Goal: Obtain resource: Download file/media

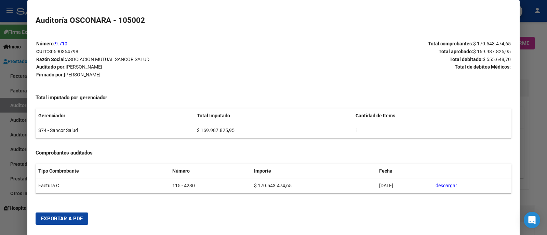
scroll to position [128, 0]
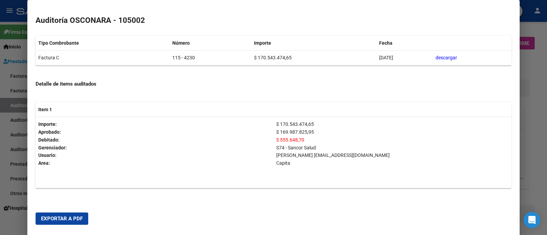
click at [0, 194] on div at bounding box center [273, 117] width 547 height 235
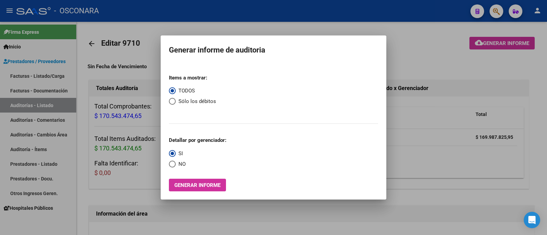
click at [35, 132] on div at bounding box center [273, 117] width 547 height 235
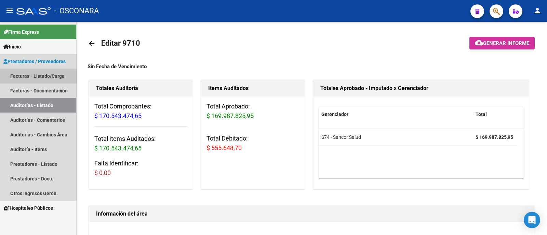
click at [34, 73] on link "Facturas - Listado/Carga" at bounding box center [38, 76] width 76 height 15
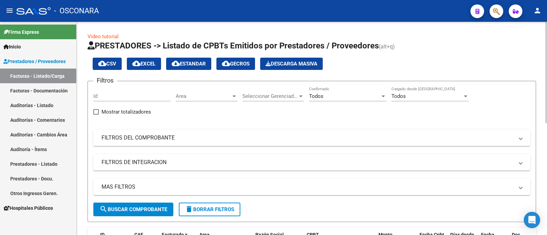
click at [127, 136] on mat-panel-title "FILTROS DEL COMPROBANTE" at bounding box center [308, 138] width 412 height 8
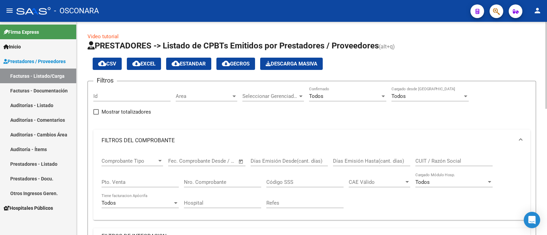
click at [214, 179] on input "Nro. Comprobante" at bounding box center [222, 182] width 77 height 6
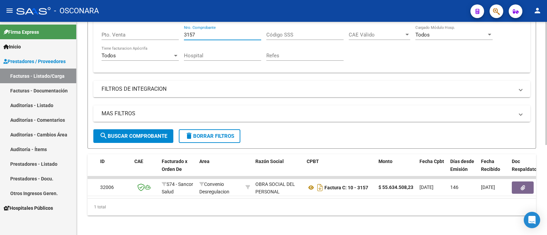
scroll to position [157, 0]
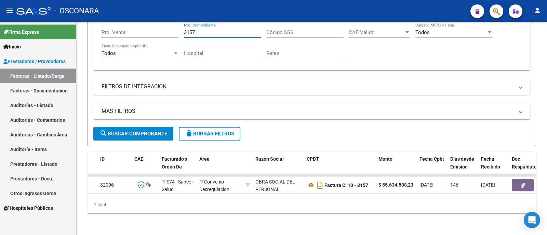
type input "3157"
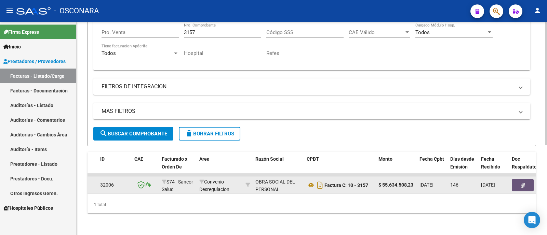
click at [528, 179] on button "button" at bounding box center [523, 185] width 22 height 12
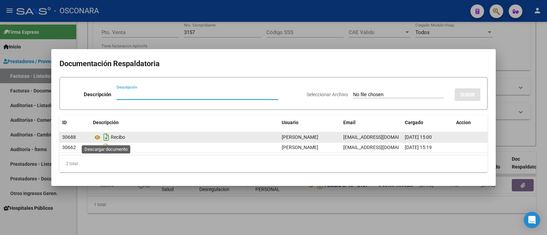
click at [107, 133] on icon "Descargar documento" at bounding box center [106, 137] width 9 height 11
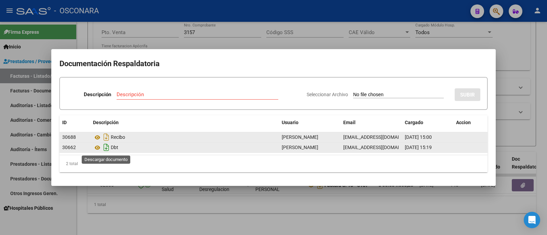
click at [106, 149] on icon "Descargar documento" at bounding box center [106, 147] width 9 height 11
click at [107, 146] on icon "Descargar documento" at bounding box center [106, 147] width 9 height 11
click at [489, 221] on div at bounding box center [273, 117] width 547 height 235
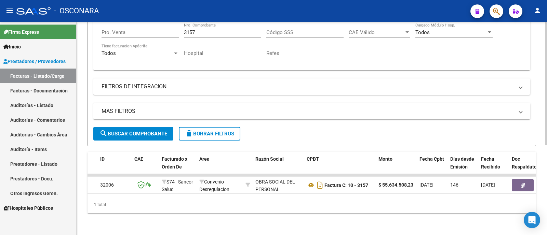
click at [314, 89] on div "Filtros Id Area Area Seleccionar Gerenciador Seleccionar Gerenciador Todos Conf…" at bounding box center [311, 32] width 437 height 190
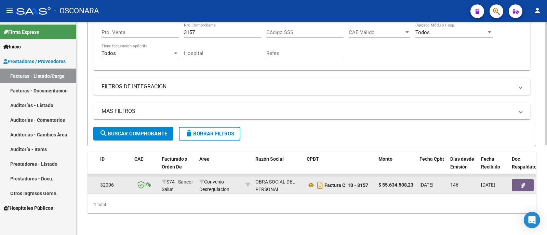
click at [520, 184] on button "button" at bounding box center [523, 185] width 22 height 12
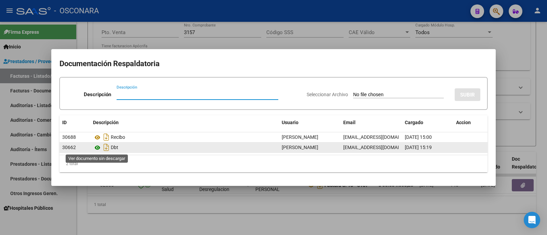
click at [95, 147] on icon at bounding box center [97, 148] width 9 height 8
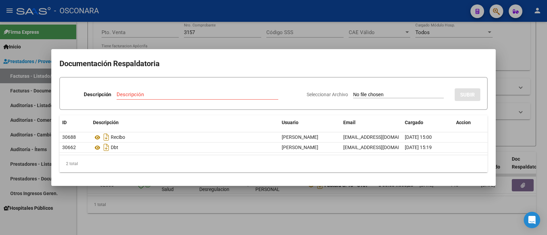
click at [522, 82] on div at bounding box center [273, 117] width 547 height 235
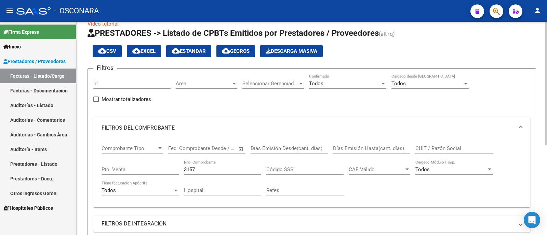
scroll to position [0, 0]
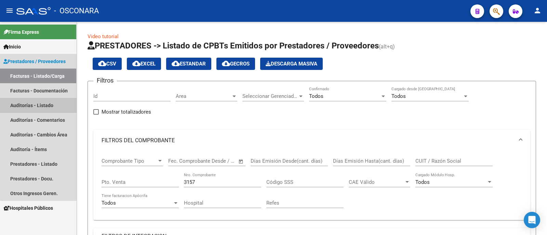
click at [47, 100] on link "Auditorías - Listado" at bounding box center [38, 105] width 76 height 15
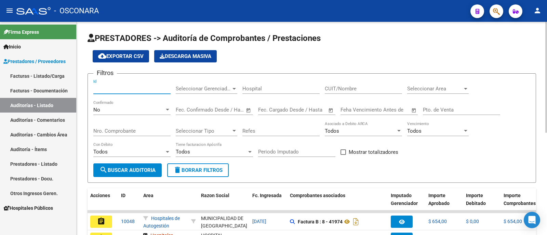
click at [123, 86] on input "Id" at bounding box center [131, 89] width 77 height 6
type input "9097"
click at [105, 107] on div "No Confirmado" at bounding box center [131, 107] width 77 height 15
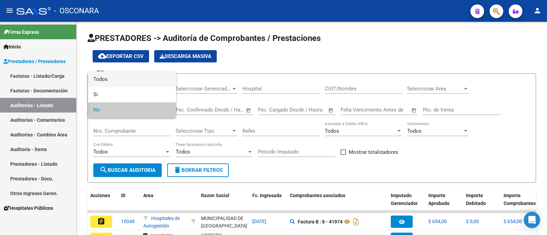
click at [111, 84] on span "Todos" at bounding box center [131, 79] width 77 height 15
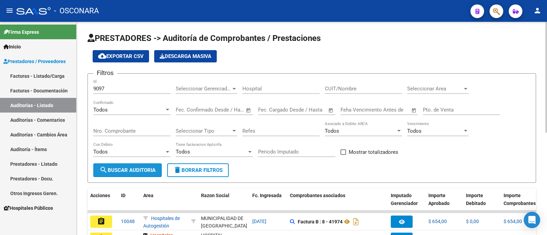
click at [128, 168] on span "search Buscar Auditoria" at bounding box center [127, 170] width 56 height 6
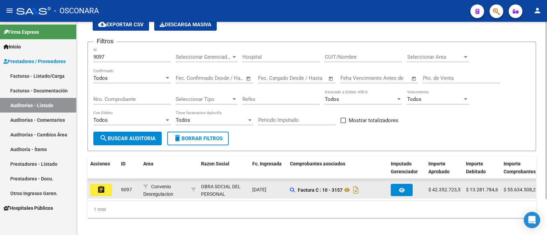
scroll to position [42, 0]
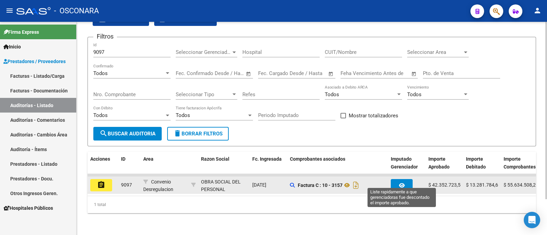
click at [410, 179] on button "button" at bounding box center [402, 185] width 22 height 12
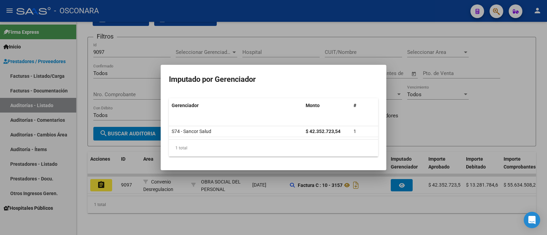
click at [421, 121] on div at bounding box center [273, 117] width 547 height 235
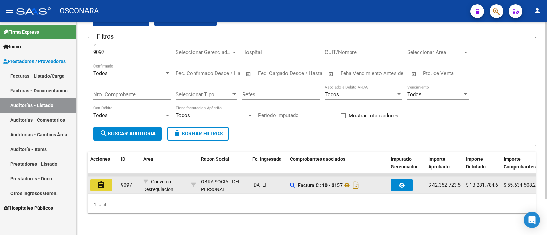
click at [95, 181] on button "assignment" at bounding box center [101, 185] width 22 height 12
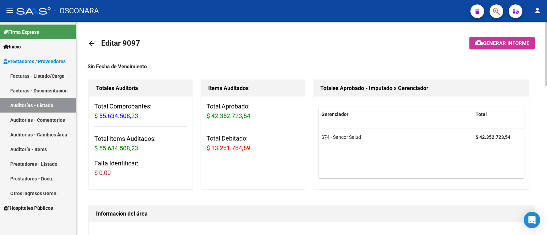
click at [502, 45] on span "Generar informe" at bounding box center [506, 43] width 46 height 6
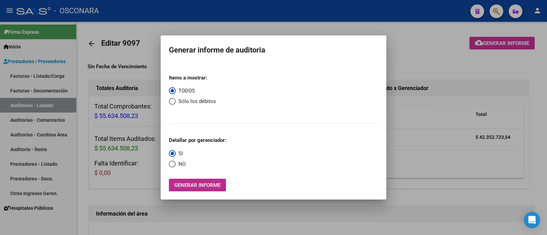
click at [213, 188] on span "Generar informe" at bounding box center [197, 186] width 46 height 6
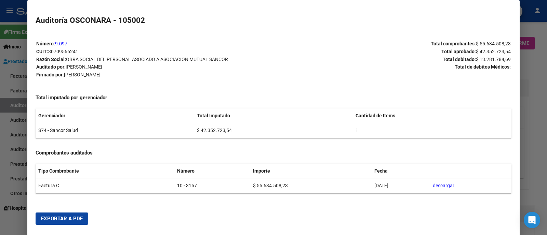
click at [83, 214] on button "Exportar a PDF" at bounding box center [62, 219] width 53 height 12
click at [0, 174] on div at bounding box center [273, 117] width 547 height 235
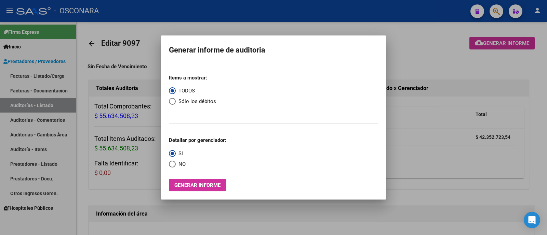
click at [147, 157] on div at bounding box center [273, 117] width 547 height 235
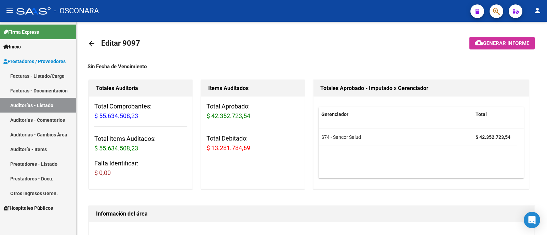
click at [50, 70] on link "Facturas - Listado/Carga" at bounding box center [38, 76] width 76 height 15
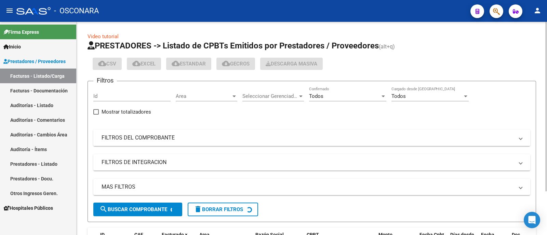
click at [196, 144] on mat-expansion-panel-header "FILTROS DEL COMPROBANTE" at bounding box center [311, 138] width 437 height 16
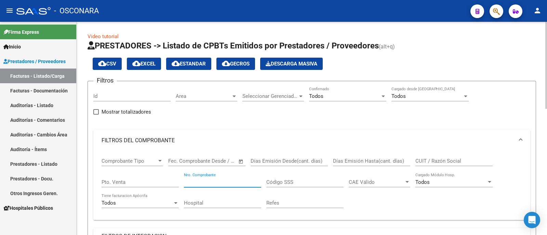
click at [208, 181] on input "Nro. Comprobante" at bounding box center [222, 182] width 77 height 6
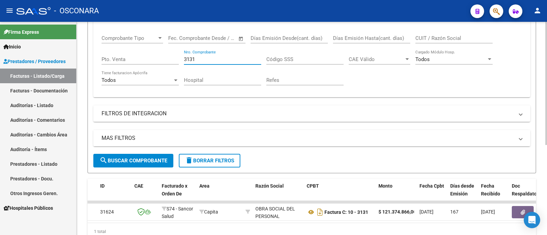
scroll to position [157, 0]
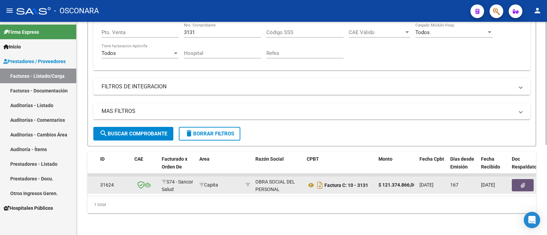
click at [521, 183] on icon "button" at bounding box center [523, 185] width 4 height 5
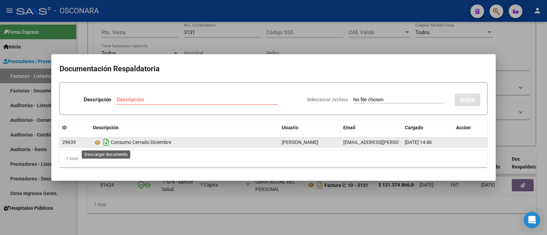
click at [104, 145] on icon "Descargar documento" at bounding box center [106, 142] width 9 height 11
click at [192, 201] on div at bounding box center [273, 117] width 547 height 235
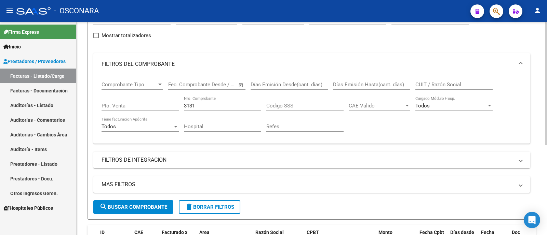
scroll to position [71, 0]
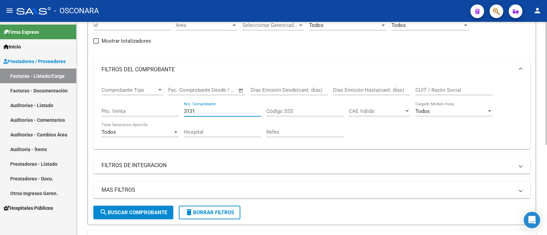
click at [214, 111] on input "3131" at bounding box center [222, 111] width 77 height 6
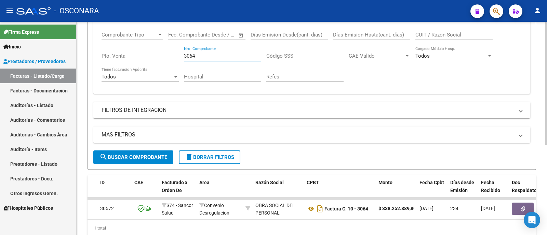
scroll to position [157, 0]
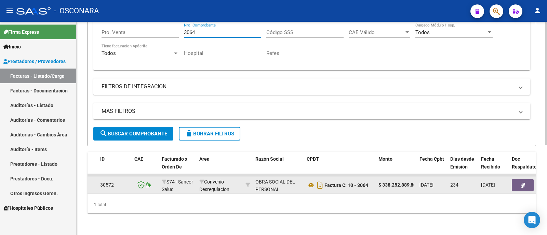
type input "3064"
click at [511, 177] on datatable-body-cell at bounding box center [529, 185] width 41 height 17
click at [518, 179] on button "button" at bounding box center [523, 185] width 22 height 12
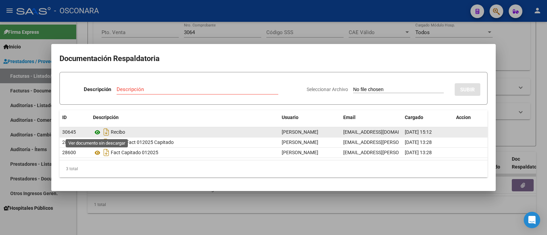
click at [96, 133] on icon at bounding box center [97, 133] width 9 height 8
click at [104, 131] on icon "Descargar documento" at bounding box center [106, 132] width 9 height 11
click at [157, 211] on div at bounding box center [273, 117] width 547 height 235
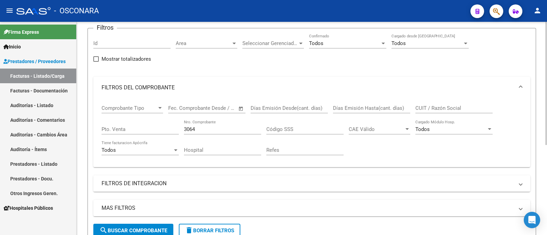
scroll to position [0, 0]
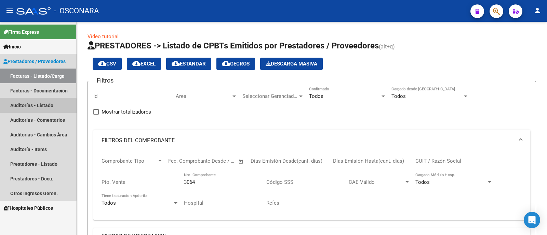
click at [36, 107] on link "Auditorías - Listado" at bounding box center [38, 105] width 76 height 15
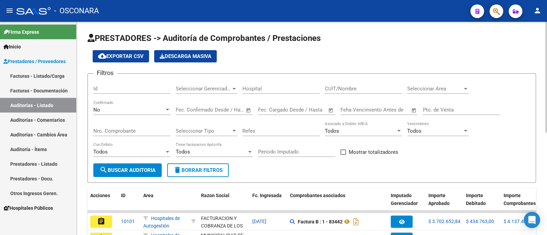
click at [130, 88] on input "Id" at bounding box center [131, 89] width 77 height 6
type input "8547"
click at [112, 108] on div "No" at bounding box center [128, 110] width 71 height 6
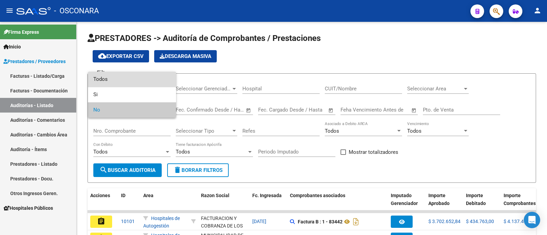
click at [111, 77] on span "Todos" at bounding box center [131, 79] width 77 height 15
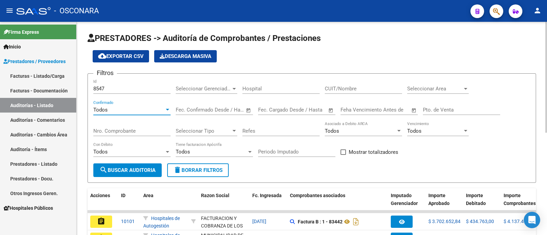
click at [141, 165] on button "search Buscar Auditoria" at bounding box center [127, 171] width 68 height 14
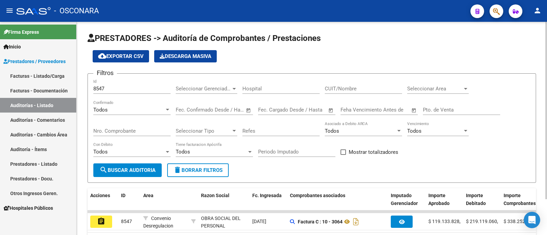
scroll to position [42, 0]
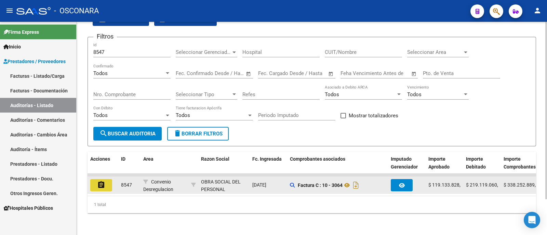
click at [94, 179] on button "assignment" at bounding box center [101, 185] width 22 height 12
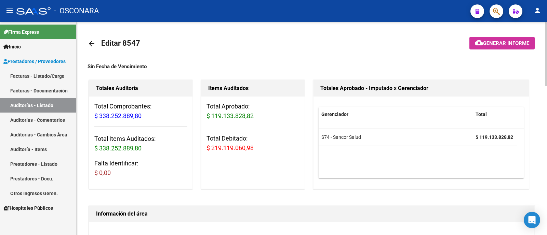
click at [518, 42] on span "Generar informe" at bounding box center [506, 43] width 46 height 6
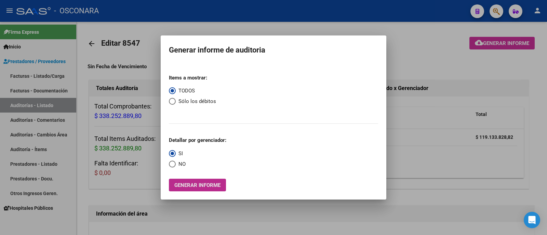
click at [202, 184] on span "Generar informe" at bounding box center [197, 186] width 46 height 6
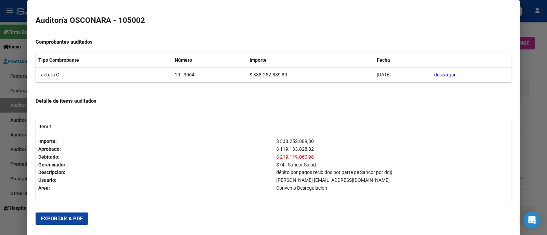
scroll to position [140, 0]
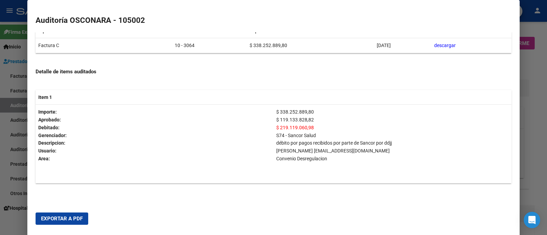
click at [78, 217] on span "Exportar a PDF" at bounding box center [62, 219] width 42 height 6
click at [12, 116] on div at bounding box center [273, 117] width 547 height 235
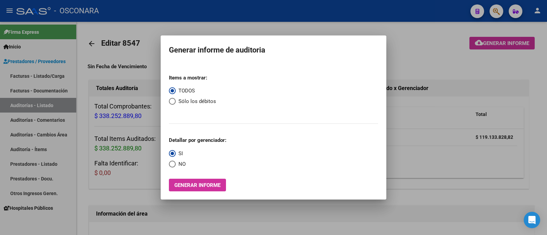
click at [31, 72] on div at bounding box center [273, 117] width 547 height 235
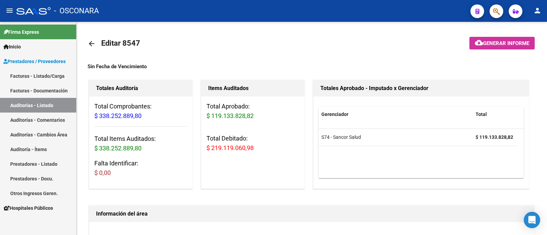
click at [31, 72] on link "Facturas - Listado/Carga" at bounding box center [38, 76] width 76 height 15
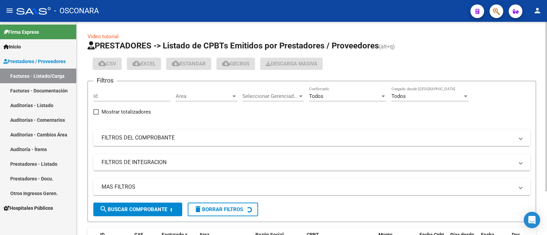
click at [152, 132] on mat-expansion-panel-header "FILTROS DEL COMPROBANTE" at bounding box center [311, 138] width 437 height 16
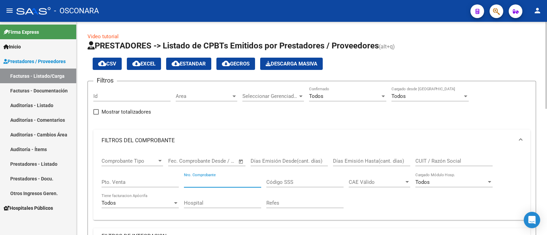
click at [199, 185] on input "Nro. Comprobante" at bounding box center [222, 182] width 77 height 6
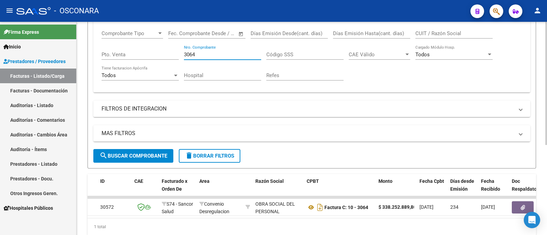
scroll to position [128, 0]
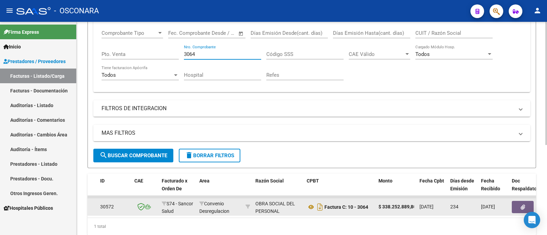
click at [520, 209] on button "button" at bounding box center [523, 207] width 22 height 12
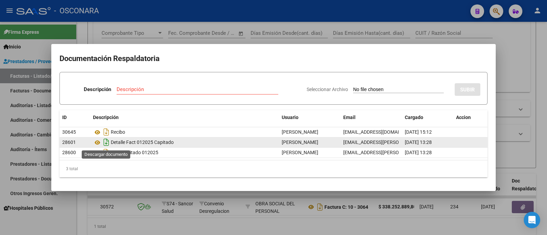
click at [105, 141] on icon "Descargar documento" at bounding box center [106, 142] width 9 height 11
click at [93, 140] on icon at bounding box center [97, 143] width 9 height 8
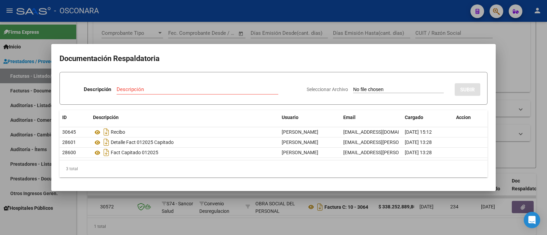
click at [234, 30] on div at bounding box center [273, 117] width 547 height 235
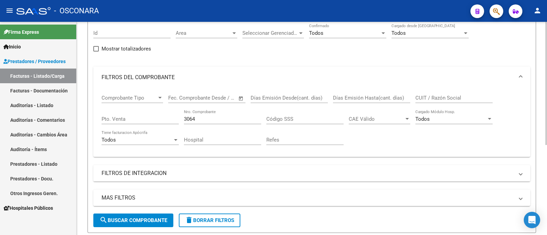
scroll to position [0, 0]
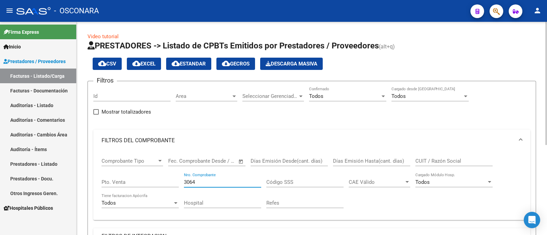
drag, startPoint x: 214, startPoint y: 184, endPoint x: 167, endPoint y: 183, distance: 46.5
click at [167, 183] on div "Comprobante Tipo Comprobante Tipo Fecha inicio – Fecha fin Fec. Comprobante Des…" at bounding box center [312, 183] width 420 height 63
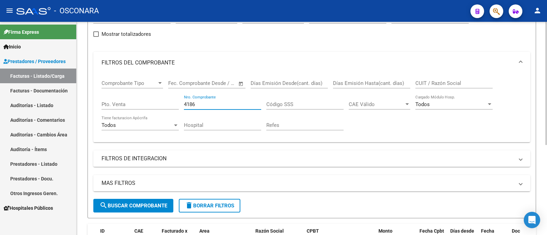
scroll to position [157, 0]
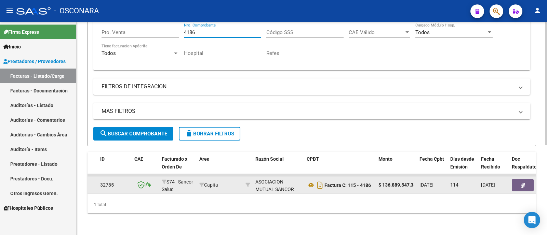
type input "4186"
click at [523, 183] on span "button" at bounding box center [523, 186] width 4 height 6
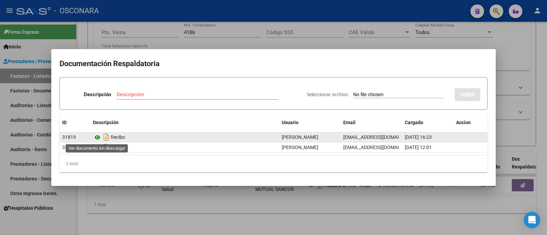
click at [98, 138] on icon at bounding box center [97, 138] width 9 height 8
click at [109, 140] on icon "Descargar documento" at bounding box center [106, 137] width 9 height 11
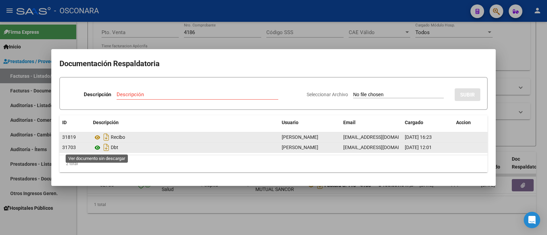
click at [98, 148] on icon at bounding box center [97, 148] width 9 height 8
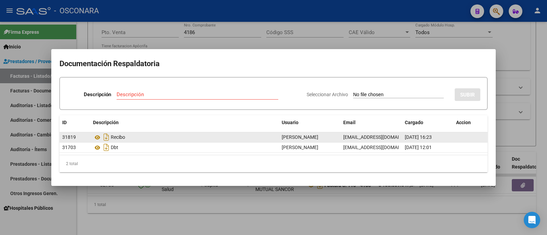
click at [21, 160] on div at bounding box center [273, 117] width 547 height 235
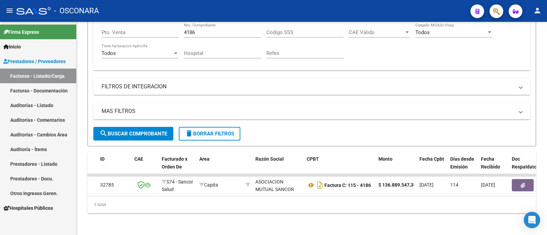
click at [45, 106] on link "Auditorías - Listado" at bounding box center [38, 105] width 76 height 15
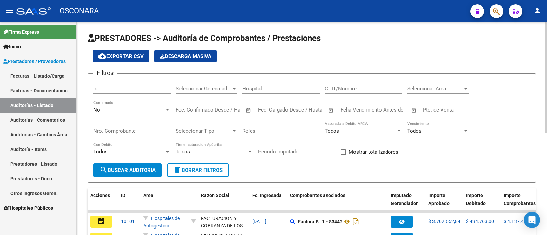
click at [141, 81] on div "Id" at bounding box center [131, 86] width 77 height 15
type input "9425"
click at [127, 111] on div "No" at bounding box center [128, 110] width 71 height 6
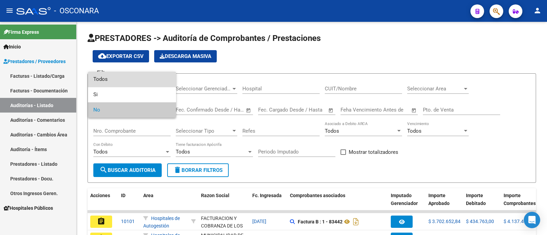
click at [118, 82] on span "Todos" at bounding box center [131, 79] width 77 height 15
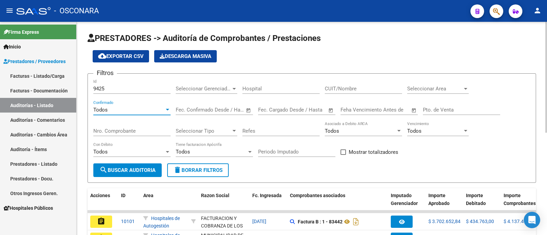
click at [129, 180] on form "Filtros 9425 Id Seleccionar Gerenciador Seleccionar Gerenciador Hospital CUIT/N…" at bounding box center [311, 128] width 448 height 110
click at [128, 176] on button "search Buscar Auditoria" at bounding box center [127, 171] width 68 height 14
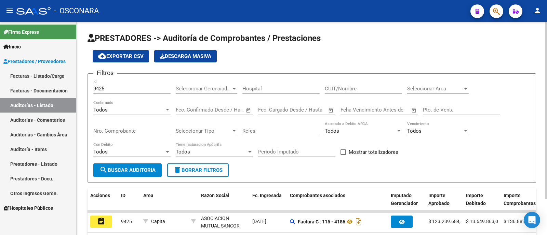
scroll to position [43, 0]
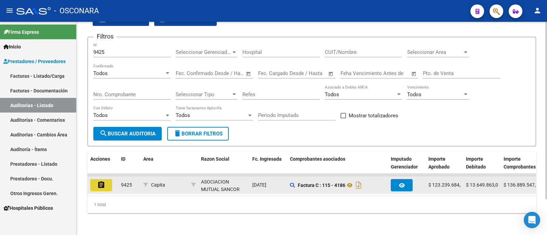
click at [103, 181] on mat-icon "assignment" at bounding box center [101, 185] width 8 height 8
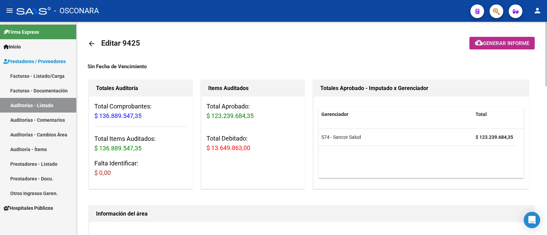
click at [490, 43] on span "Generar informe" at bounding box center [506, 43] width 46 height 6
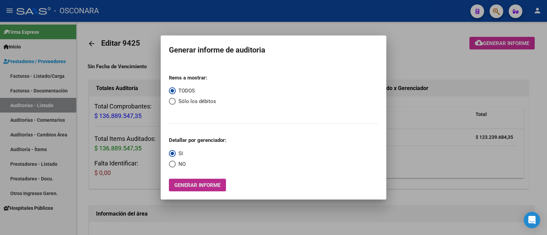
click at [222, 182] on button "Generar informe" at bounding box center [197, 185] width 57 height 13
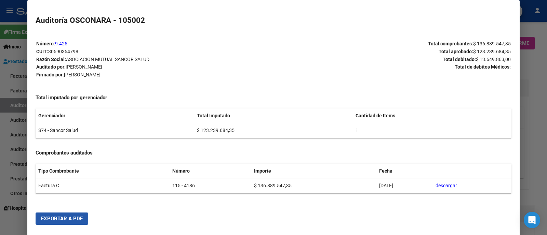
click at [72, 214] on button "Exportar a PDF" at bounding box center [62, 219] width 53 height 12
click at [0, 129] on div at bounding box center [273, 117] width 547 height 235
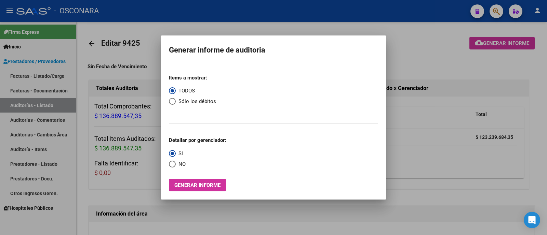
click at [23, 70] on div at bounding box center [273, 117] width 547 height 235
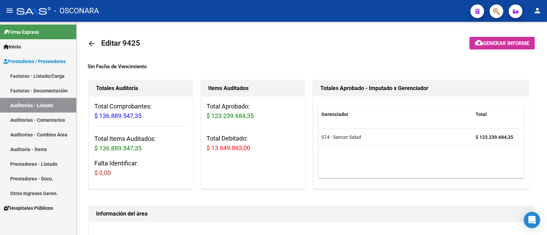
click at [26, 72] on link "Facturas - Listado/Carga" at bounding box center [38, 76] width 76 height 15
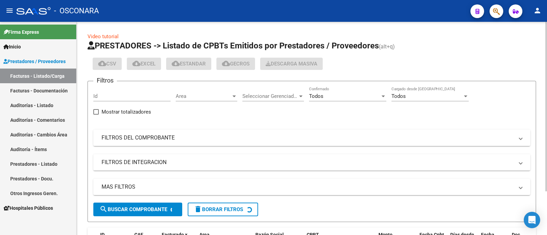
click at [152, 133] on mat-expansion-panel-header "FILTROS DEL COMPROBANTE" at bounding box center [311, 138] width 437 height 16
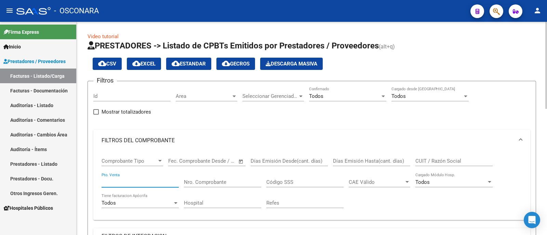
click at [146, 182] on input "Pto. Venta" at bounding box center [140, 182] width 77 height 6
click at [210, 180] on input "Nro. Comprobante" at bounding box center [222, 182] width 77 height 6
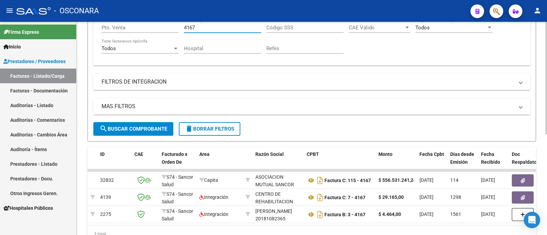
scroll to position [191, 0]
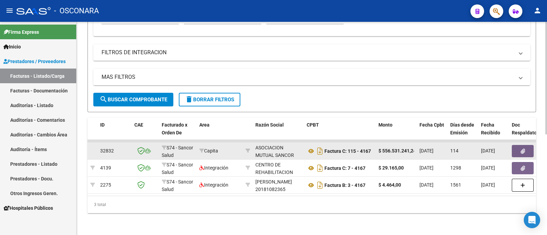
type input "4167"
click at [516, 145] on button "button" at bounding box center [523, 151] width 22 height 12
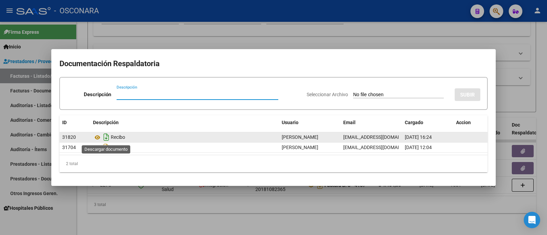
click at [108, 136] on icon "Descargar documento" at bounding box center [106, 137] width 9 height 11
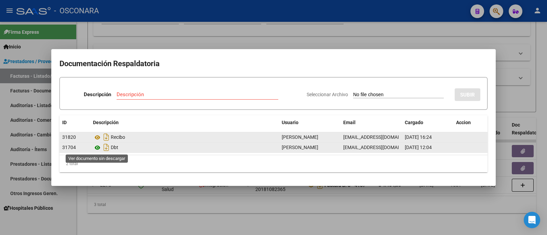
click at [97, 146] on icon at bounding box center [97, 148] width 9 height 8
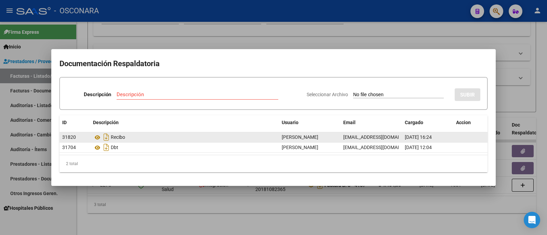
click at [26, 139] on div at bounding box center [273, 117] width 547 height 235
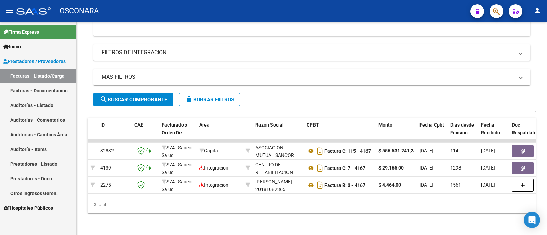
click at [37, 108] on link "Auditorías - Listado" at bounding box center [38, 105] width 76 height 15
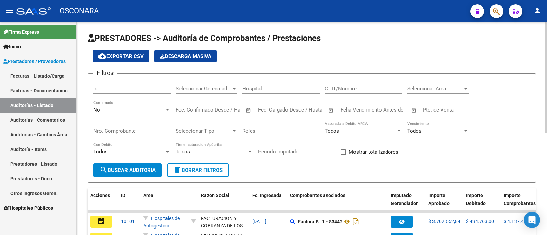
click at [128, 87] on input "Id" at bounding box center [131, 89] width 77 height 6
type input "9426"
click at [126, 113] on div "No Confirmado" at bounding box center [131, 107] width 77 height 15
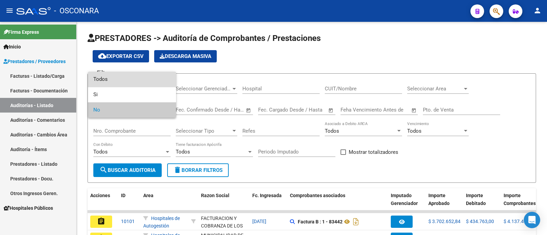
click at [122, 83] on span "Todos" at bounding box center [131, 79] width 77 height 15
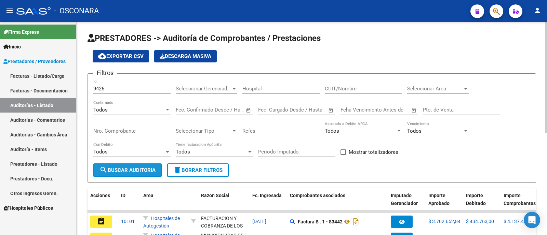
click at [145, 173] on span "search Buscar Auditoria" at bounding box center [127, 170] width 56 height 6
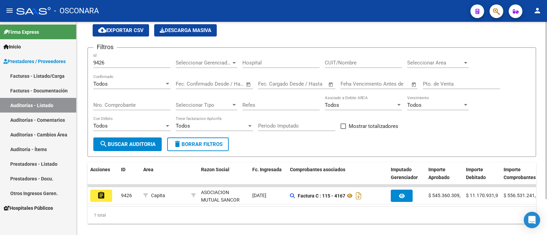
scroll to position [43, 0]
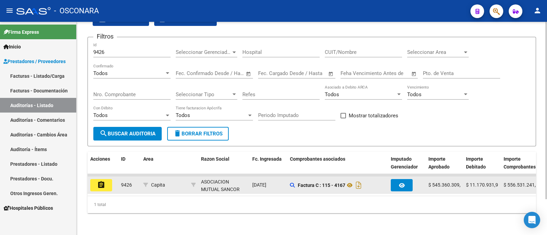
click at [99, 181] on mat-icon "assignment" at bounding box center [101, 185] width 8 height 8
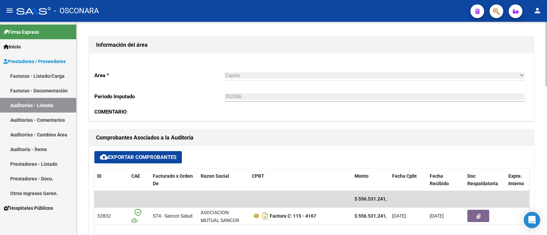
scroll to position [214, 0]
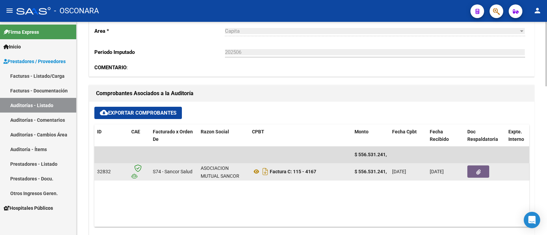
click at [484, 172] on button "button" at bounding box center [478, 172] width 22 height 12
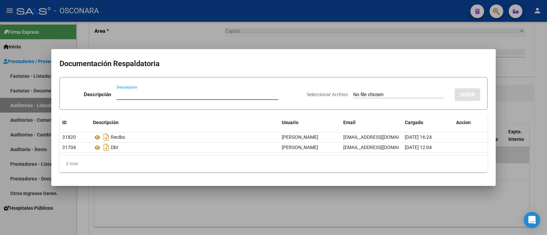
click at [542, 74] on div at bounding box center [273, 117] width 547 height 235
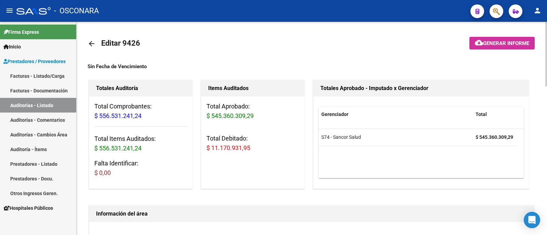
scroll to position [0, 0]
click at [495, 50] on mat-toolbar-row at bounding box center [492, 44] width 94 height 22
click at [496, 41] on span "Generar informe" at bounding box center [506, 43] width 46 height 6
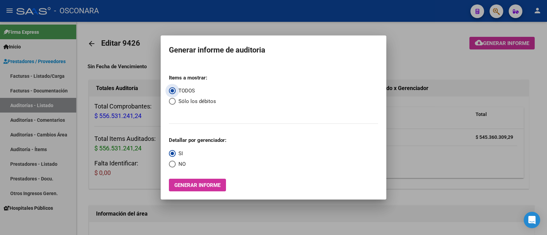
click at [204, 192] on mat-dialog-container "Generar informe de auditoria Items a mostrar: TODOS Sólo los débitos Detallar p…" at bounding box center [274, 118] width 226 height 165
click at [204, 188] on span "Generar informe" at bounding box center [197, 186] width 46 height 6
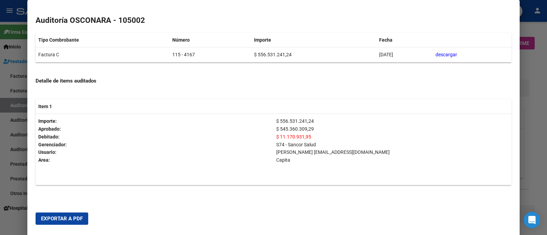
scroll to position [133, 0]
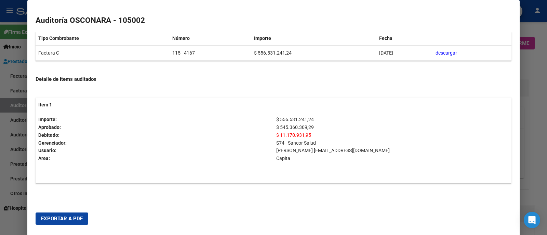
click at [79, 211] on mat-dialog-actions "Exportar a PDF" at bounding box center [274, 218] width 476 height 23
click at [79, 219] on span "Exportar a PDF" at bounding box center [62, 219] width 42 height 6
click at [2, 118] on div at bounding box center [273, 117] width 547 height 235
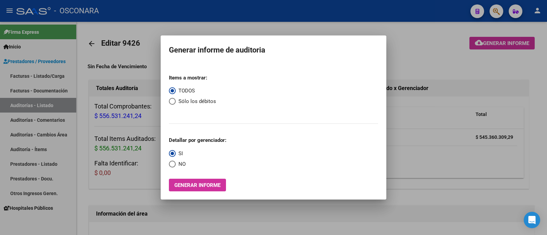
click at [37, 79] on div at bounding box center [273, 117] width 547 height 235
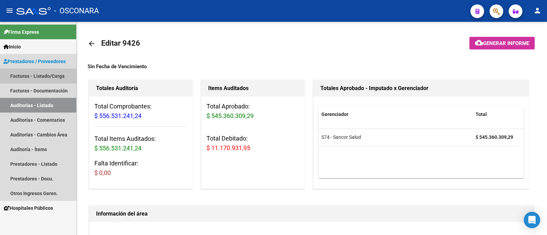
click at [37, 79] on link "Facturas - Listado/Carga" at bounding box center [38, 76] width 76 height 15
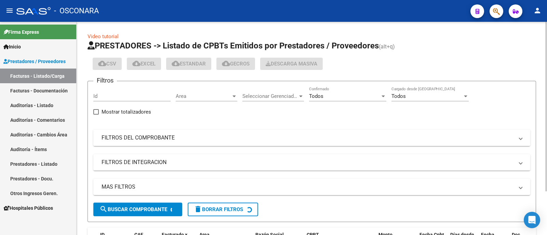
click at [157, 131] on mat-expansion-panel-header "FILTROS DEL COMPROBANTE" at bounding box center [311, 138] width 437 height 16
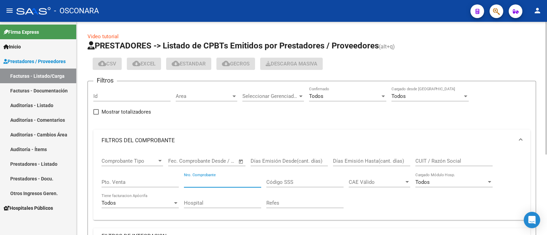
click at [187, 180] on input "Nro. Comprobante" at bounding box center [222, 182] width 77 height 6
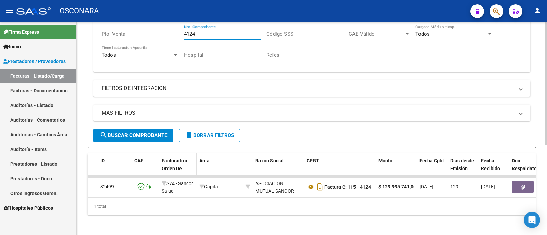
scroll to position [157, 0]
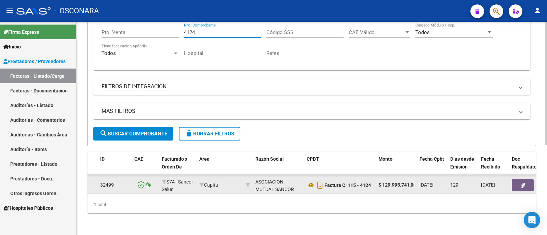
type input "4124"
click at [523, 179] on button "button" at bounding box center [523, 185] width 22 height 12
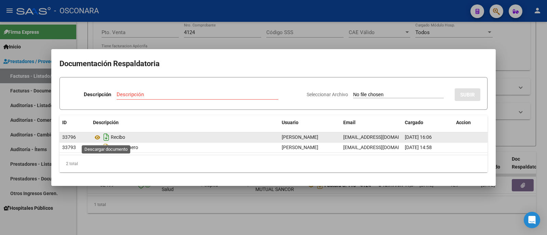
click at [106, 138] on icon "Descargar documento" at bounding box center [106, 137] width 9 height 11
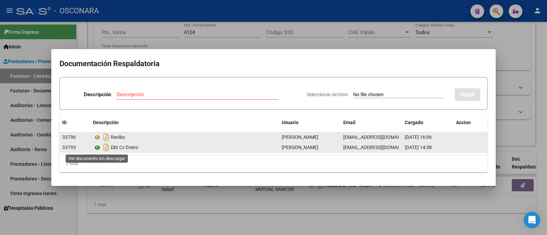
click at [96, 147] on icon at bounding box center [97, 148] width 9 height 8
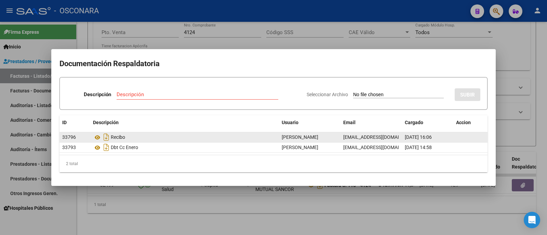
click at [79, 98] on div "Descripción Descripción" at bounding box center [184, 96] width 234 height 21
click at [36, 102] on div at bounding box center [273, 117] width 547 height 235
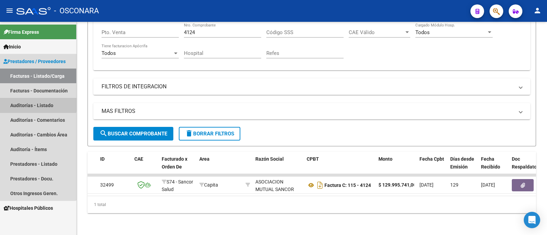
click at [36, 102] on link "Auditorías - Listado" at bounding box center [38, 105] width 76 height 15
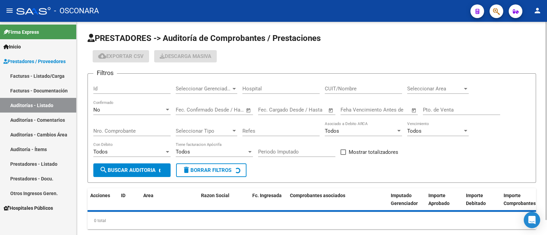
click at [138, 88] on input "Id" at bounding box center [131, 89] width 77 height 6
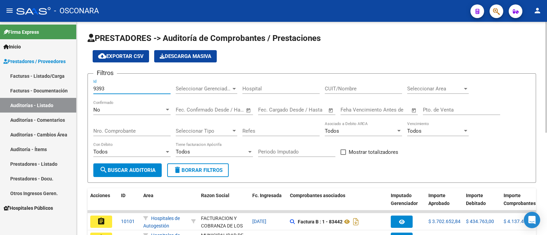
type input "9393"
click at [149, 112] on div "No" at bounding box center [128, 110] width 71 height 6
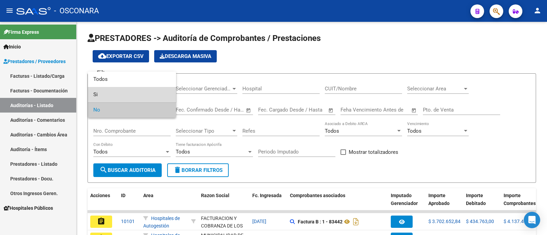
click at [144, 91] on span "Si" at bounding box center [131, 94] width 77 height 15
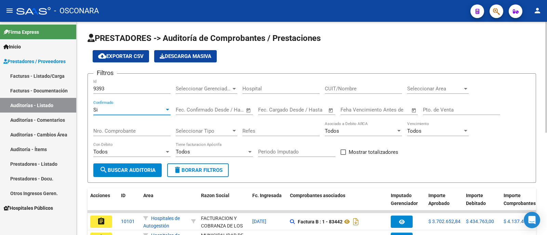
click at [120, 172] on span "search Buscar Auditoria" at bounding box center [127, 170] width 56 height 6
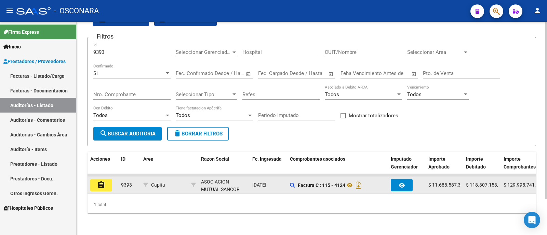
scroll to position [43, 0]
click at [105, 184] on button "assignment" at bounding box center [101, 185] width 22 height 12
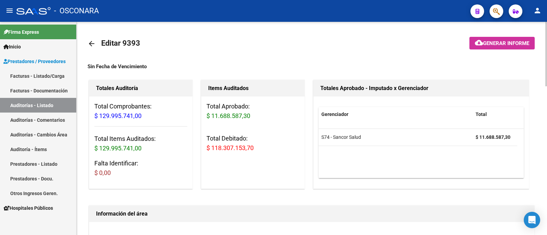
click at [510, 37] on mat-toolbar-row at bounding box center [492, 44] width 94 height 22
click at [505, 44] on span "Generar informe" at bounding box center [506, 43] width 46 height 6
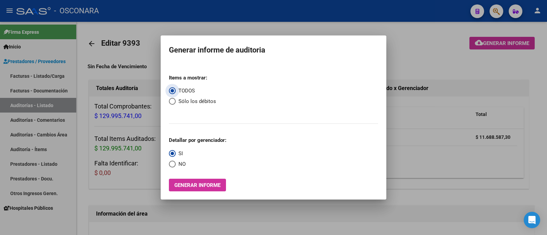
click at [206, 181] on button "Generar informe" at bounding box center [197, 185] width 57 height 13
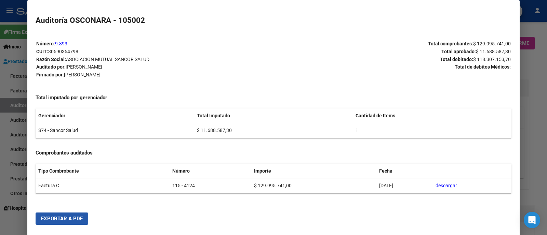
click at [82, 217] on span "Exportar a PDF" at bounding box center [62, 219] width 42 height 6
